Goal: Find specific page/section: Find specific page/section

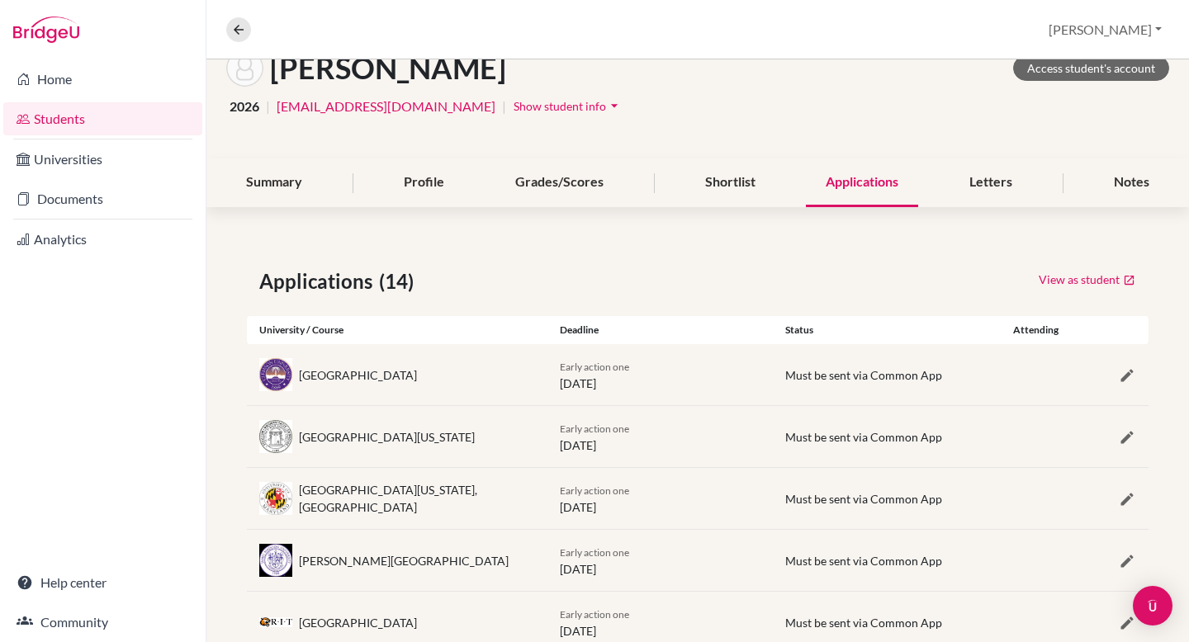
scroll to position [69, 0]
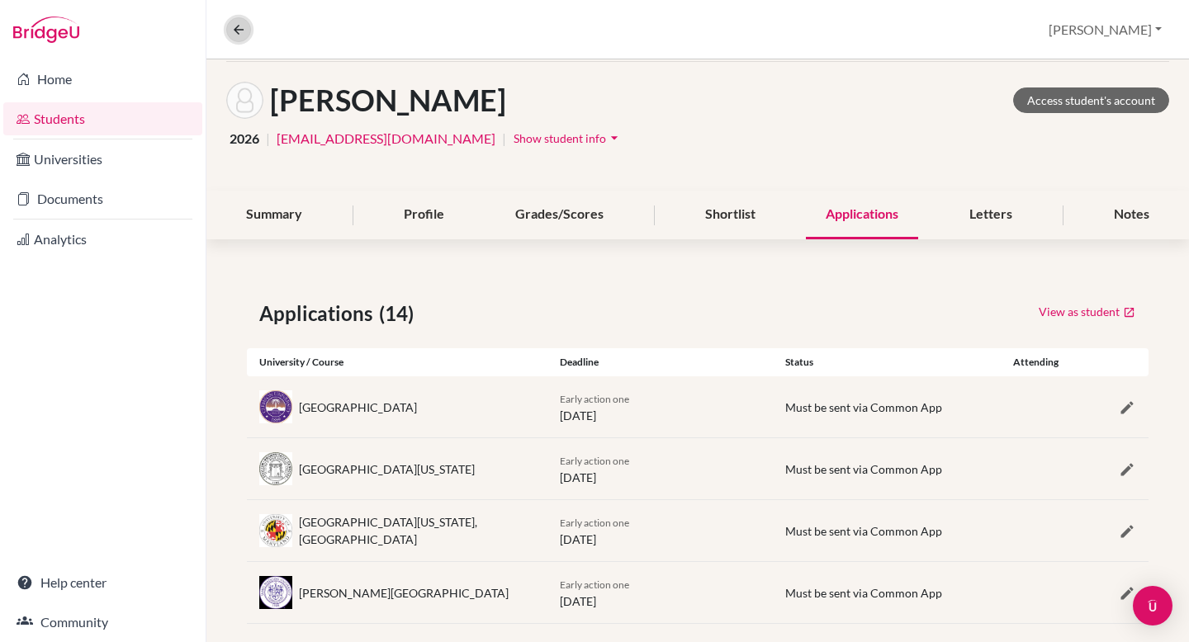
click at [238, 31] on icon at bounding box center [238, 29] width 15 height 15
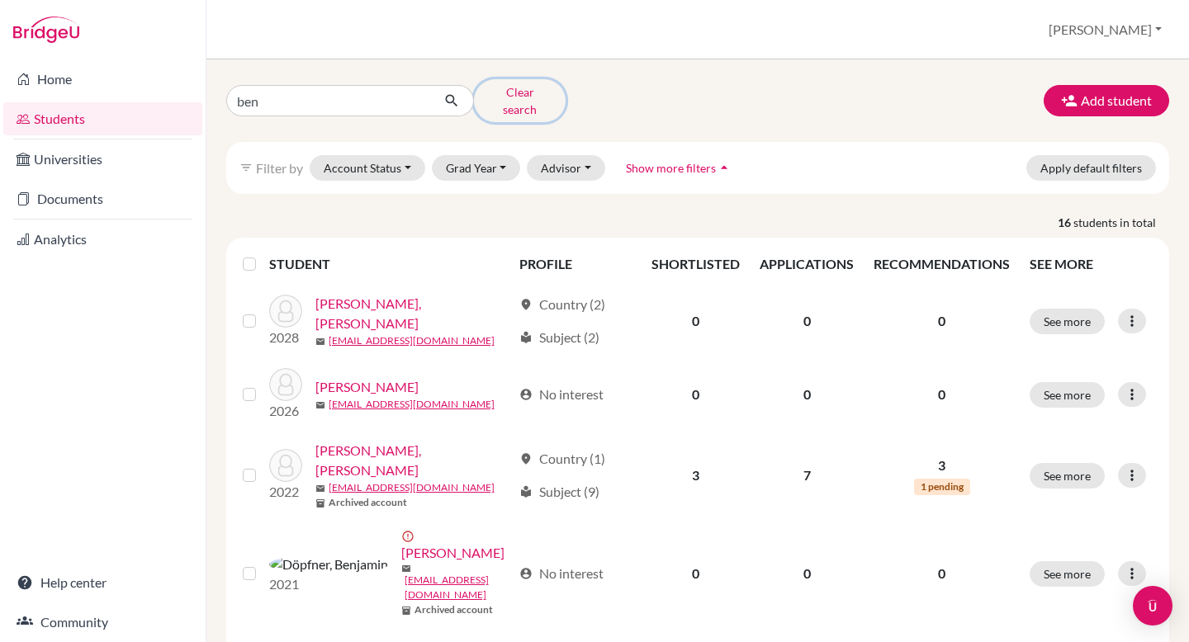
click at [510, 91] on button "Clear search" at bounding box center [520, 100] width 92 height 43
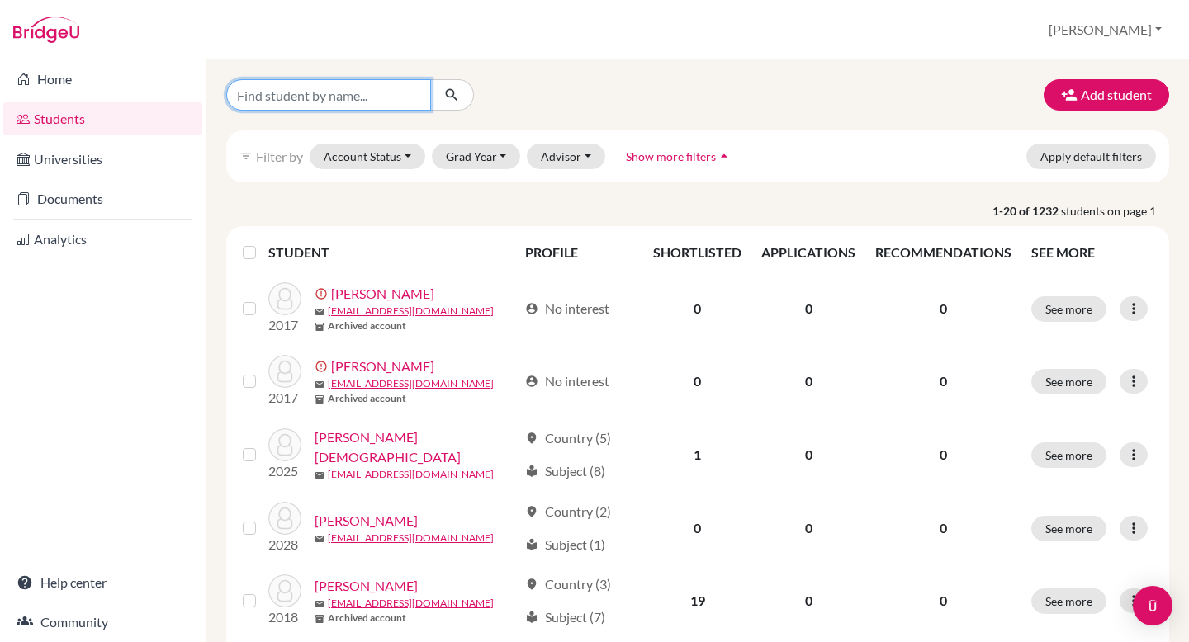
click at [358, 92] on input "Find student by name..." at bounding box center [328, 94] width 205 height 31
type input "[PERSON_NAME]"
click at [446, 93] on icon "submit" at bounding box center [451, 95] width 17 height 17
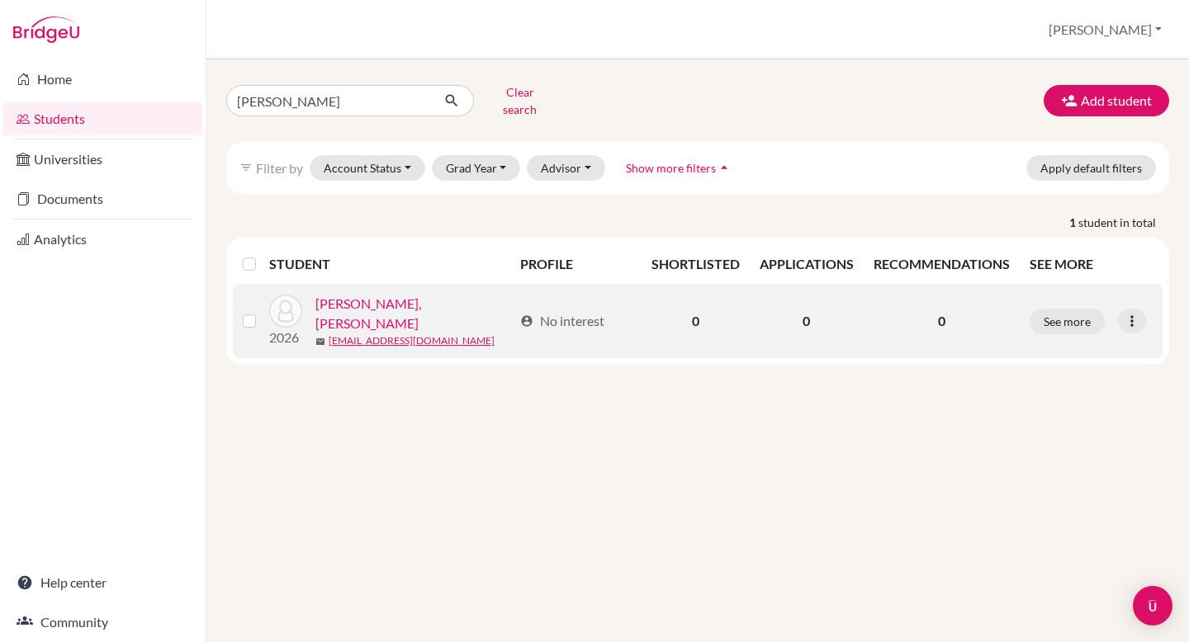
click at [383, 299] on link "[PERSON_NAME], [PERSON_NAME]" at bounding box center [414, 314] width 198 height 40
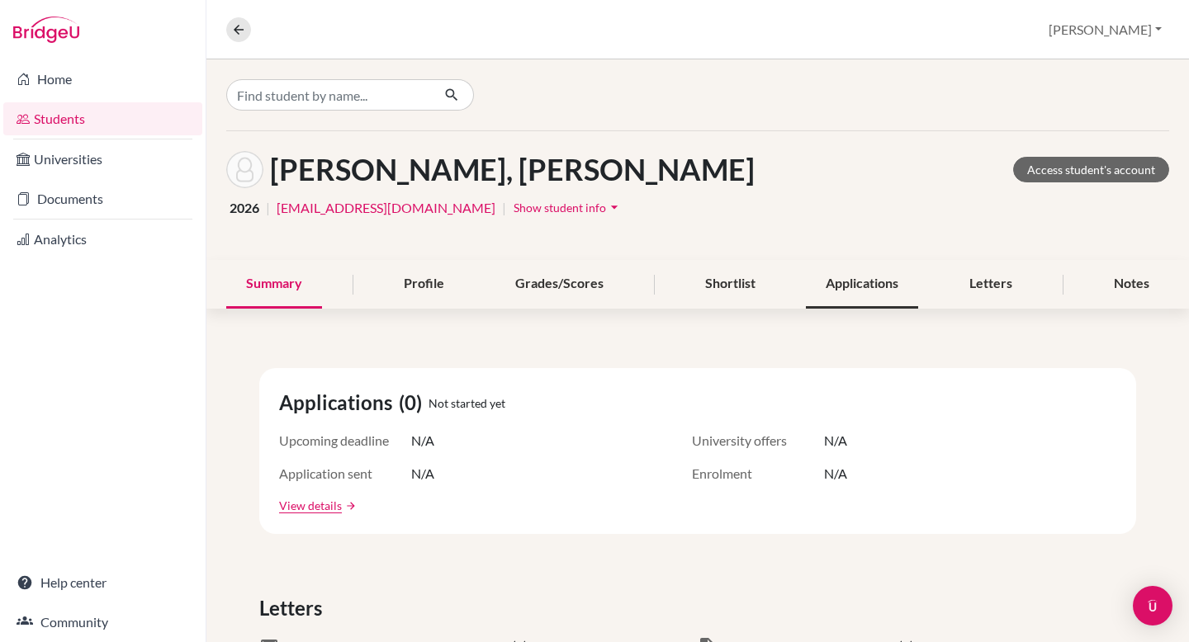
click at [827, 285] on div "Applications" at bounding box center [862, 284] width 112 height 49
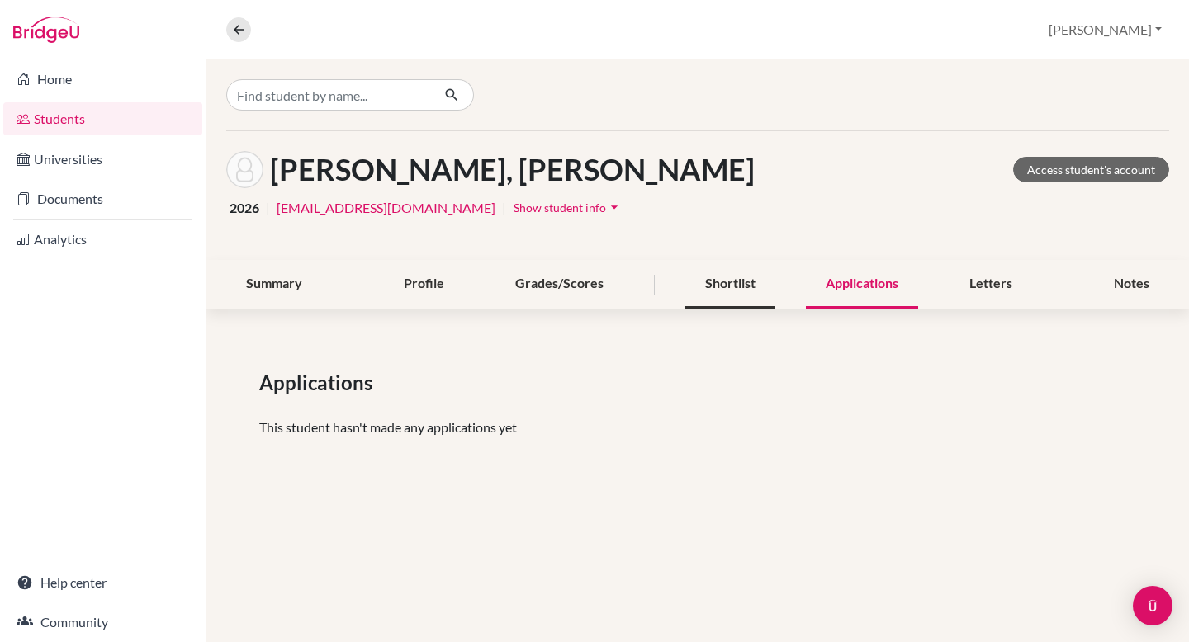
click at [740, 286] on div "Shortlist" at bounding box center [730, 284] width 90 height 49
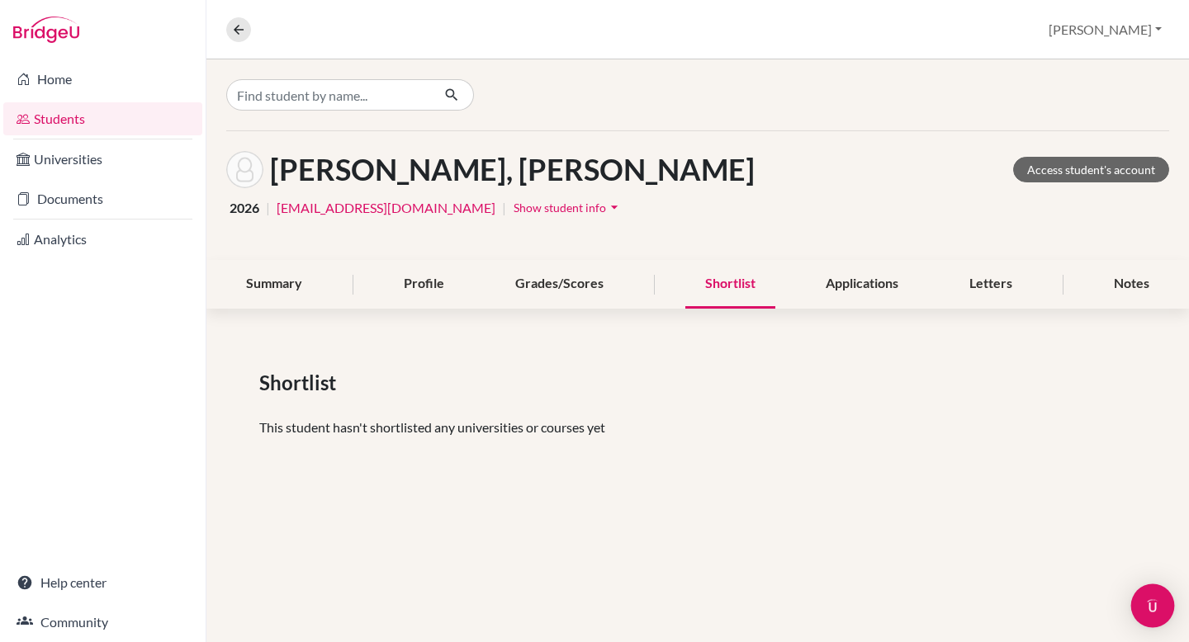
click at [1145, 607] on img "Open Intercom Messenger" at bounding box center [1152, 605] width 21 height 21
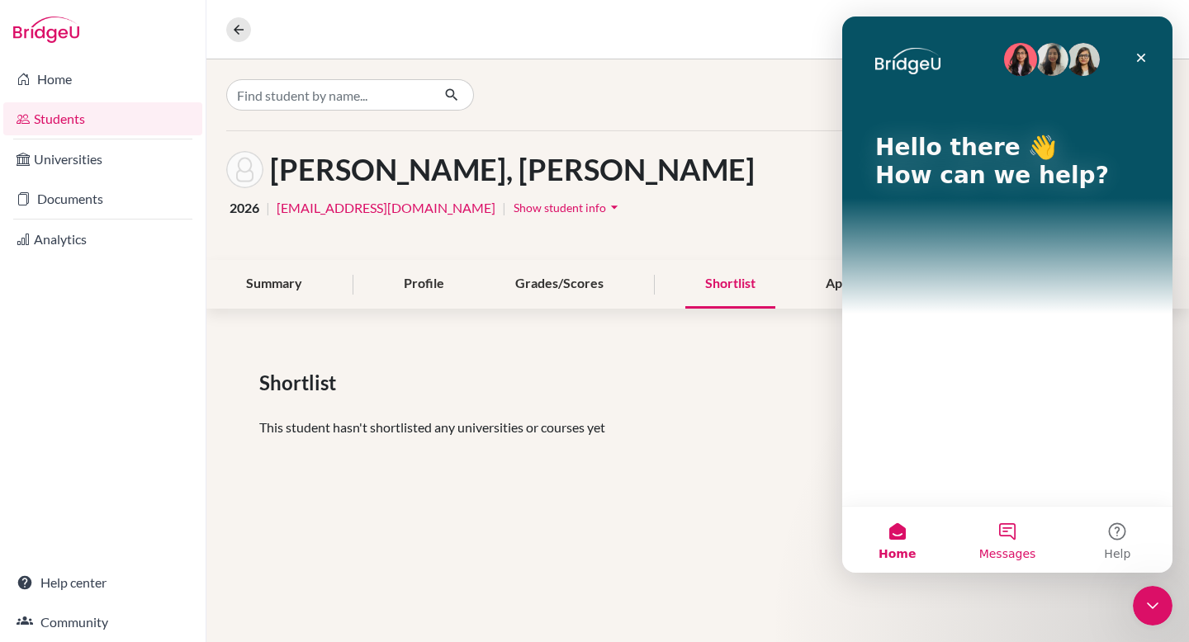
click at [1011, 533] on button "Messages" at bounding box center [1007, 540] width 110 height 66
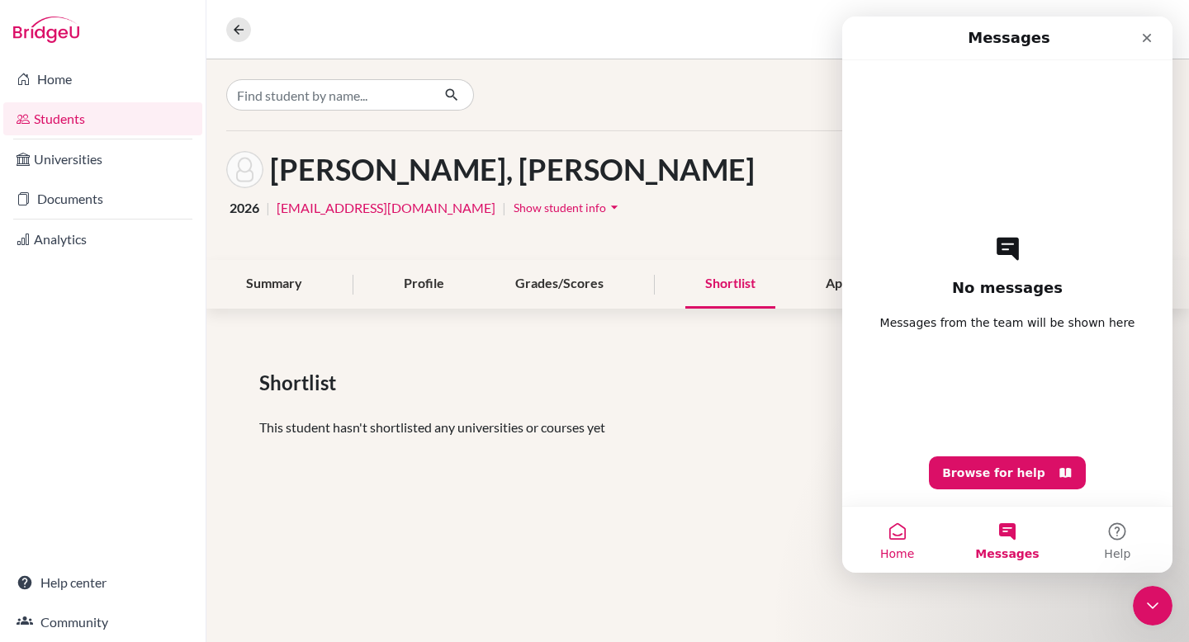
click at [907, 529] on button "Home" at bounding box center [897, 540] width 110 height 66
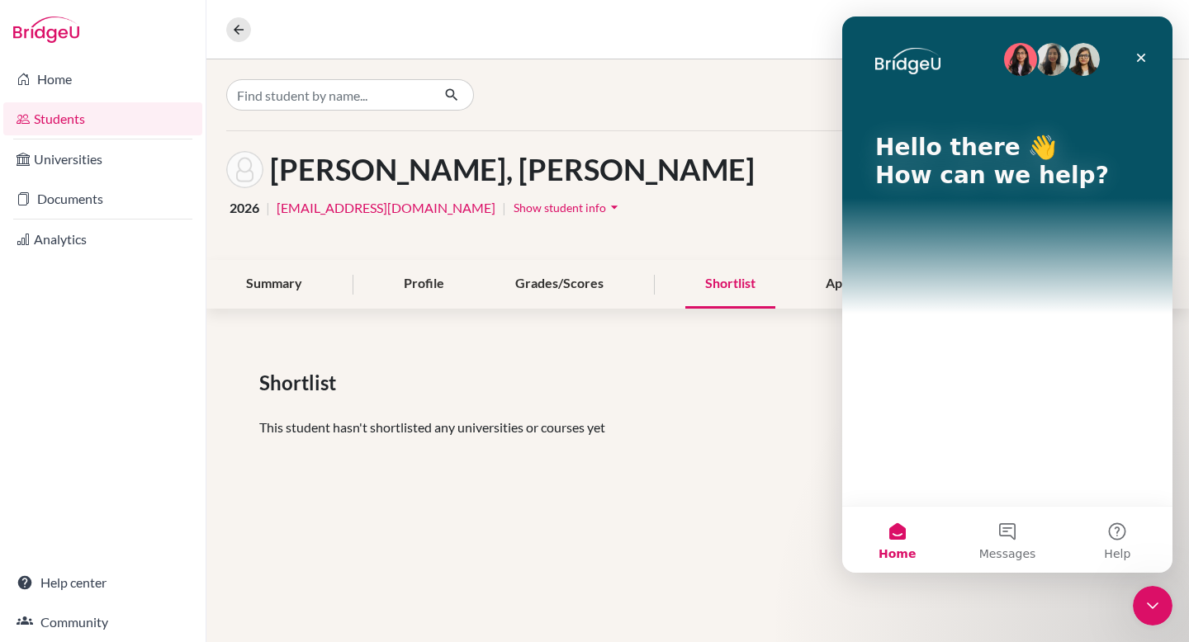
click at [960, 378] on div "Hello there 👋 How can we help?" at bounding box center [1007, 262] width 330 height 490
click at [1143, 51] on icon "Close" at bounding box center [1141, 57] width 13 height 13
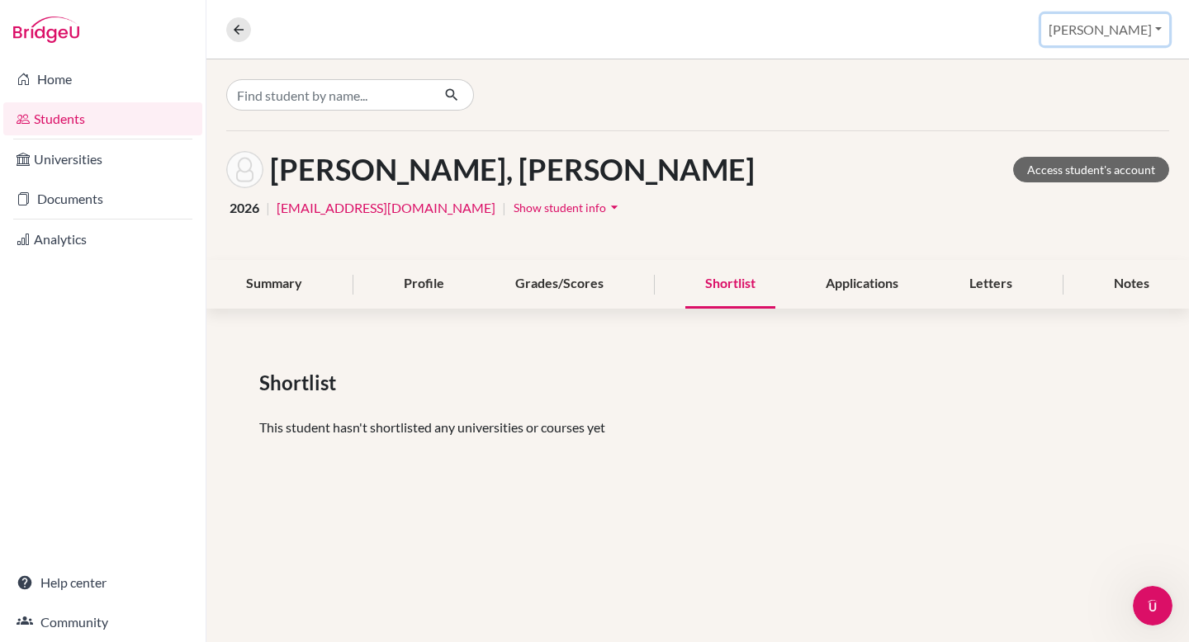
click at [1133, 33] on button "[PERSON_NAME]" at bounding box center [1105, 29] width 128 height 31
click at [744, 300] on div "Shortlist" at bounding box center [730, 284] width 90 height 49
click at [1054, 167] on link "Access student's account" at bounding box center [1091, 170] width 156 height 26
